Goal: Task Accomplishment & Management: Manage account settings

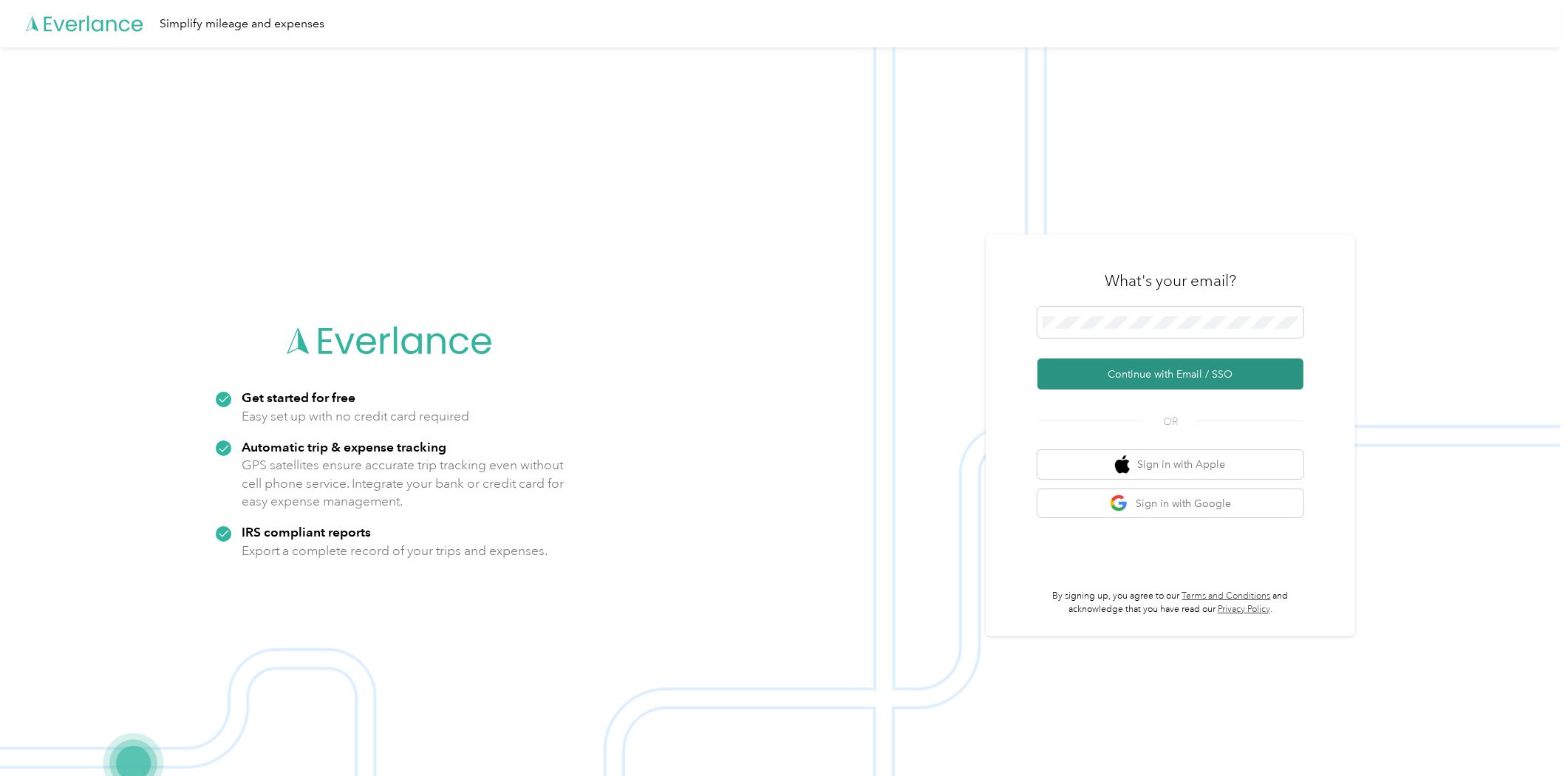
click at [1173, 365] on button "Continue with Email / SSO" at bounding box center [1170, 374] width 266 height 31
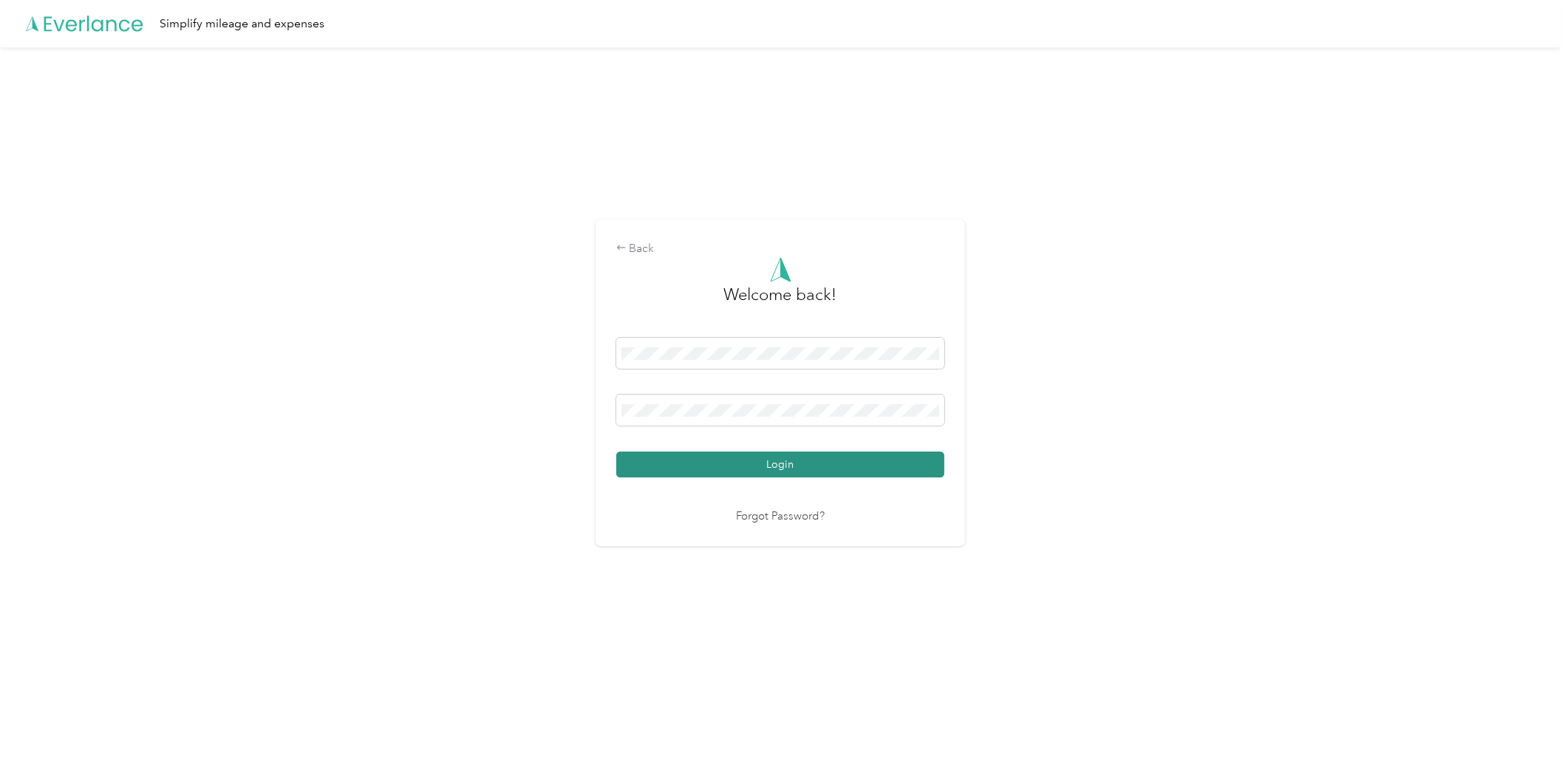
click at [747, 465] on button "Login" at bounding box center [780, 464] width 328 height 26
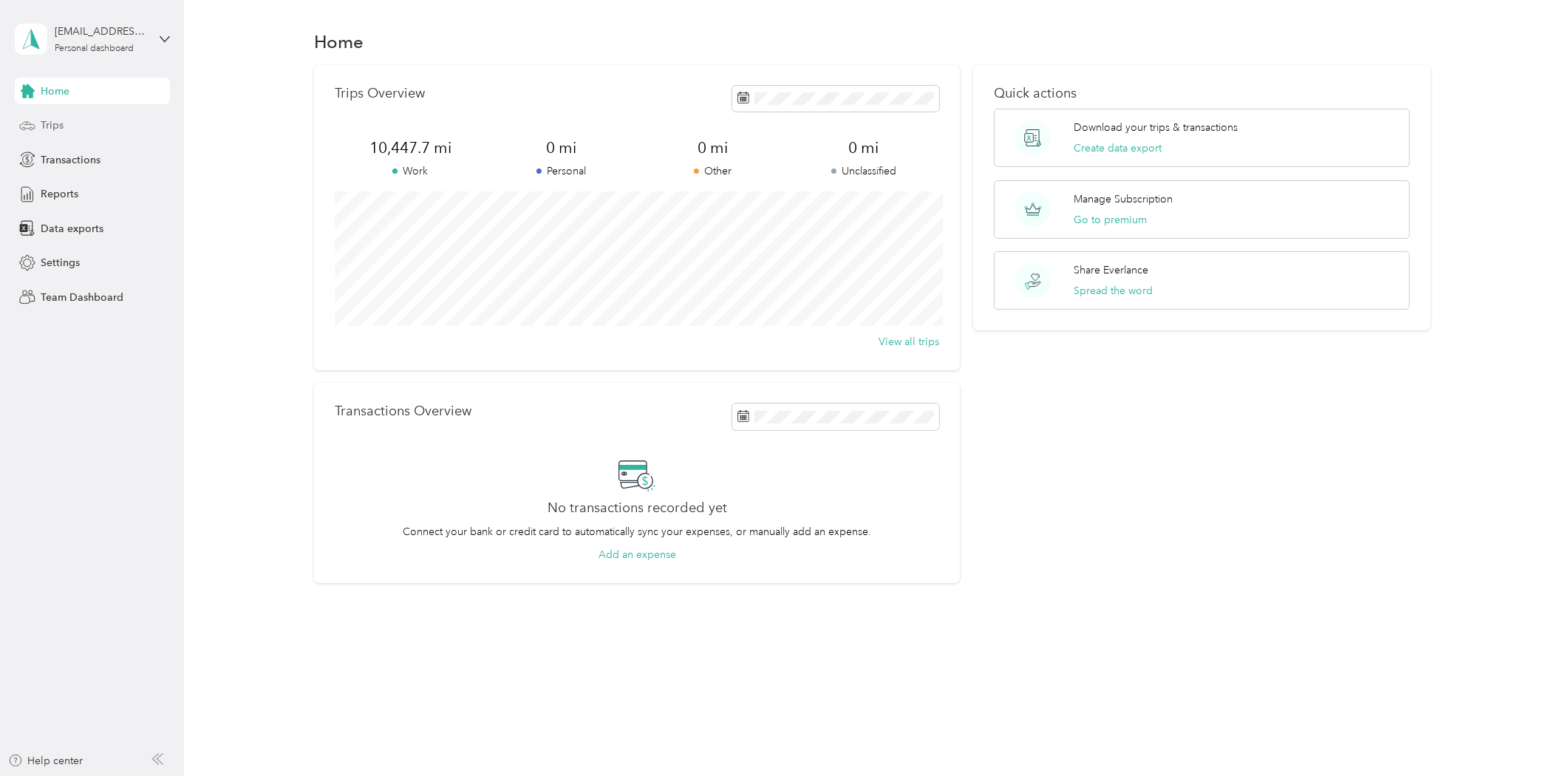
click at [74, 121] on div "Trips" at bounding box center [92, 125] width 155 height 27
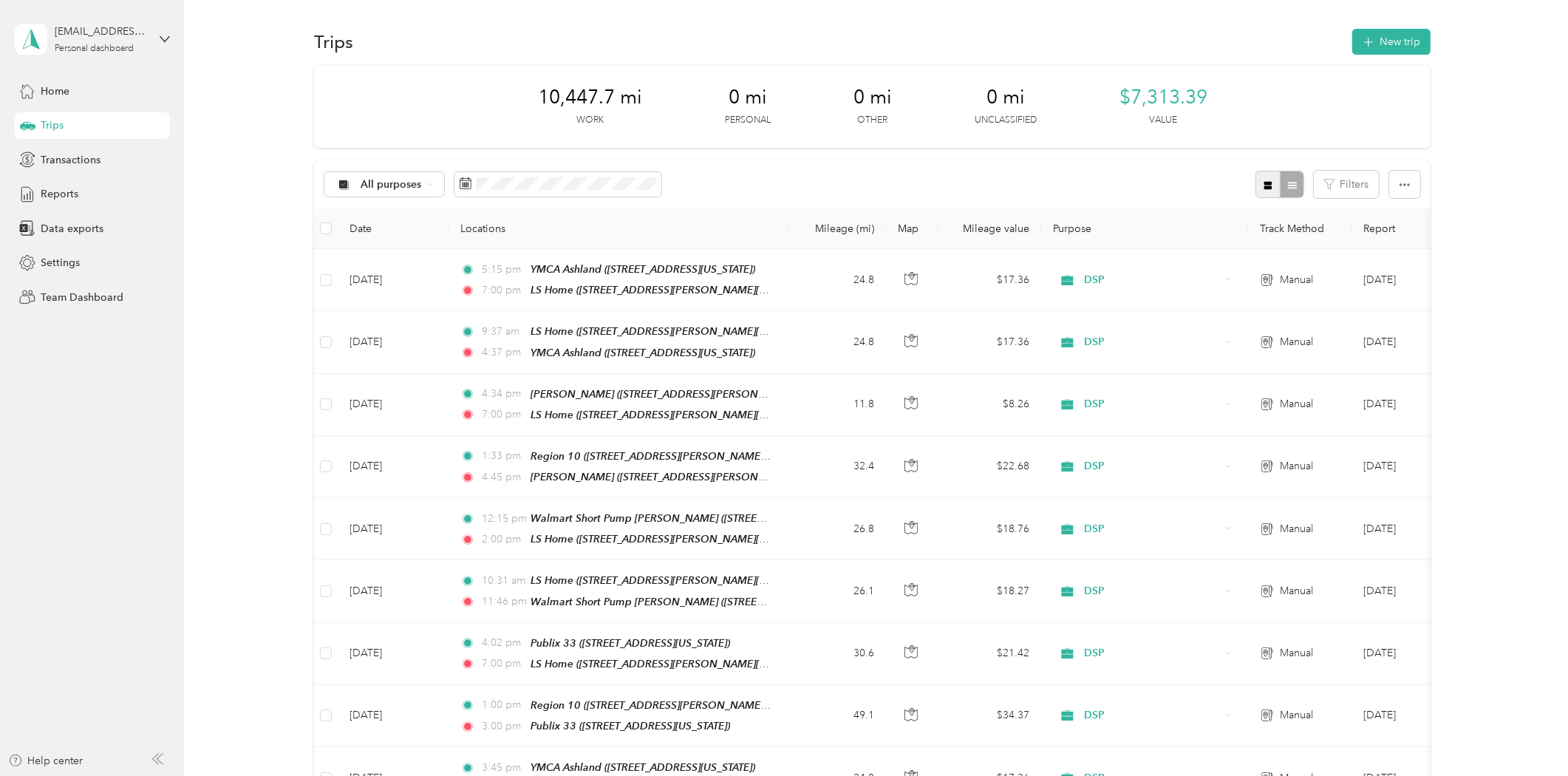
click at [1258, 180] on button "button" at bounding box center [1268, 184] width 25 height 27
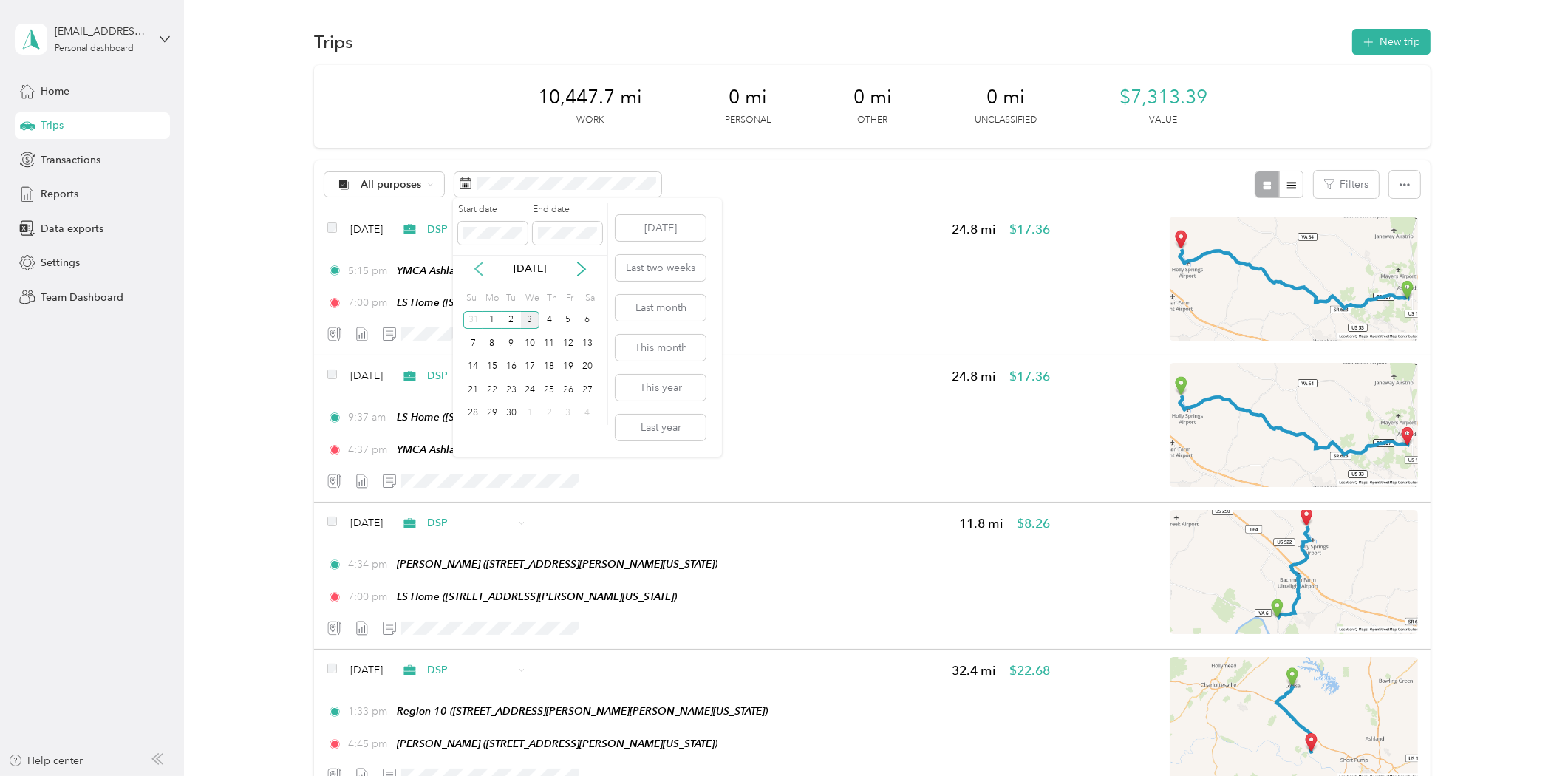
click at [478, 271] on icon at bounding box center [478, 269] width 15 height 15
click at [497, 387] on div "18" at bounding box center [492, 389] width 19 height 19
click at [471, 434] on div "31" at bounding box center [472, 436] width 19 height 19
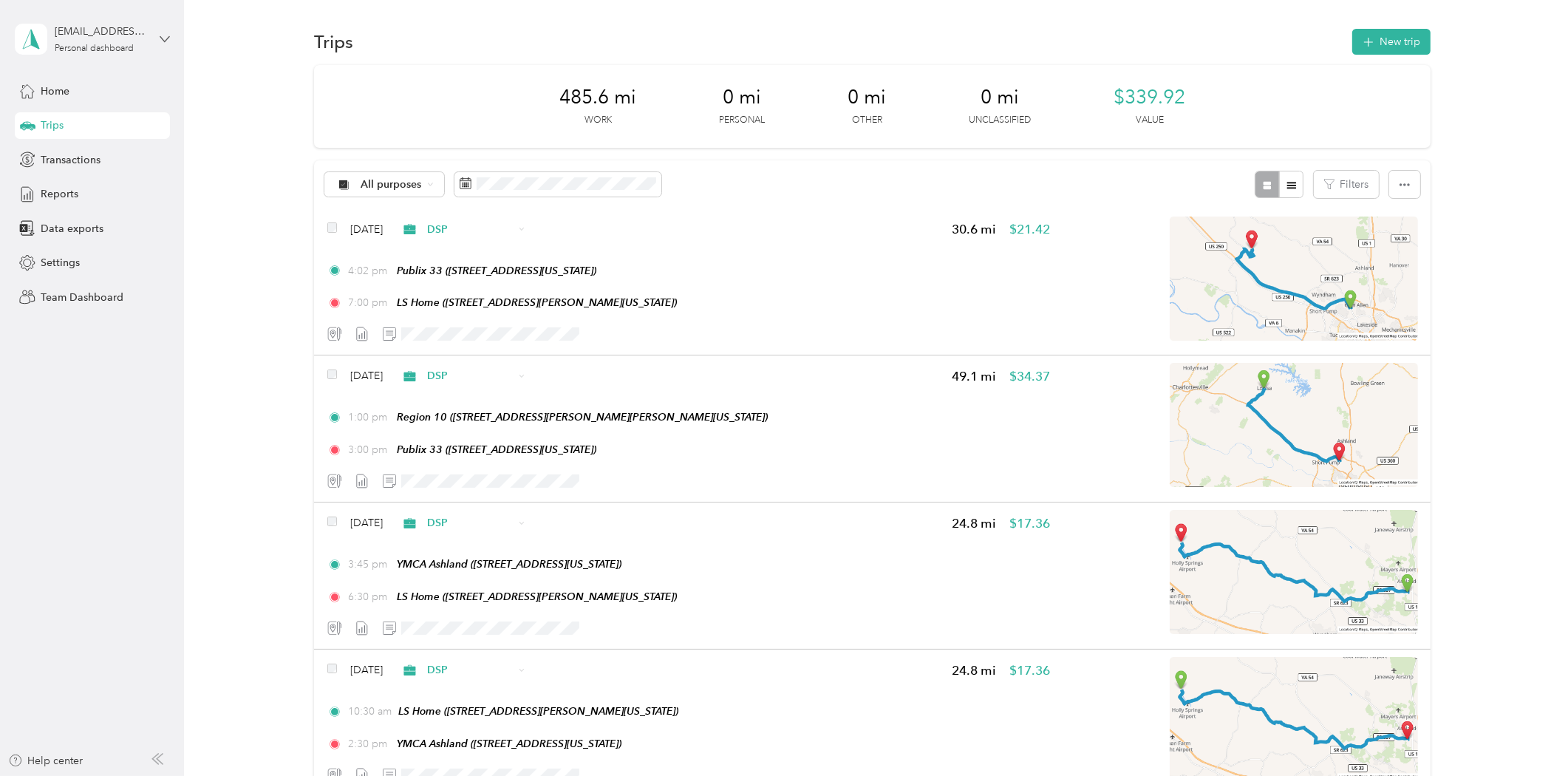
click at [164, 42] on icon at bounding box center [164, 39] width 11 height 11
click at [93, 121] on div "Log out" at bounding box center [170, 121] width 290 height 26
